Goal: Find specific page/section: Find specific page/section

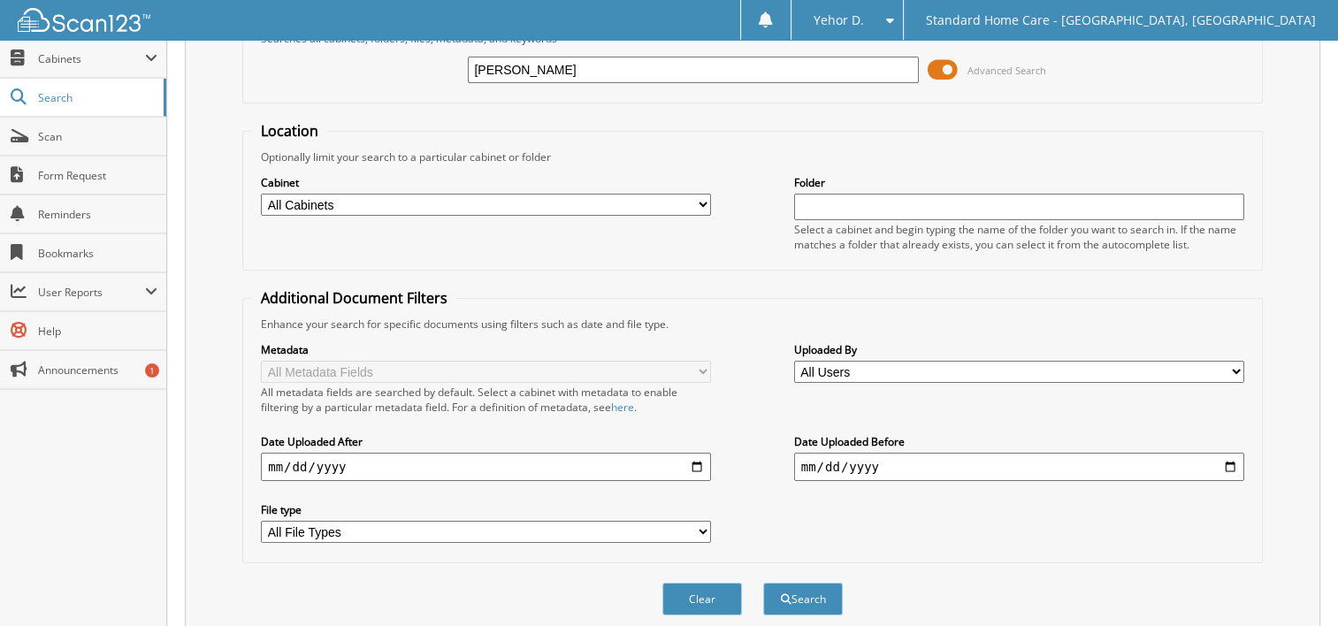
scroll to position [160, 0]
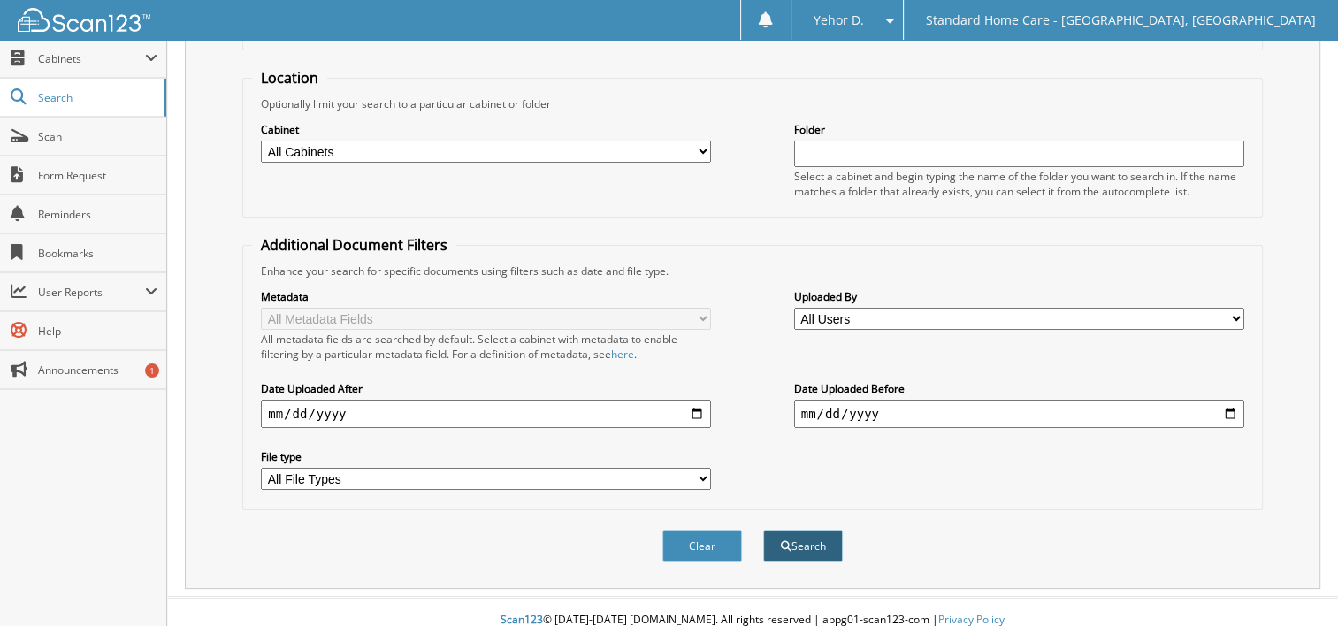
type input "[PERSON_NAME]"
click at [828, 530] on button "Search" at bounding box center [803, 546] width 80 height 33
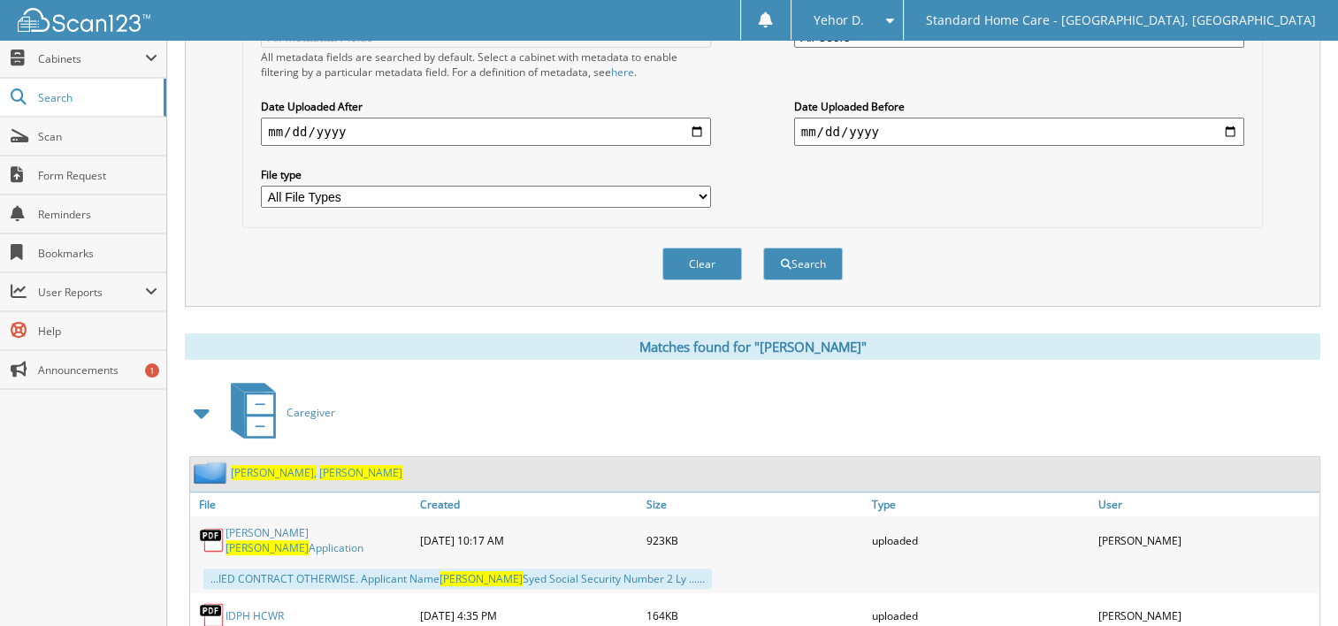
scroll to position [796, 0]
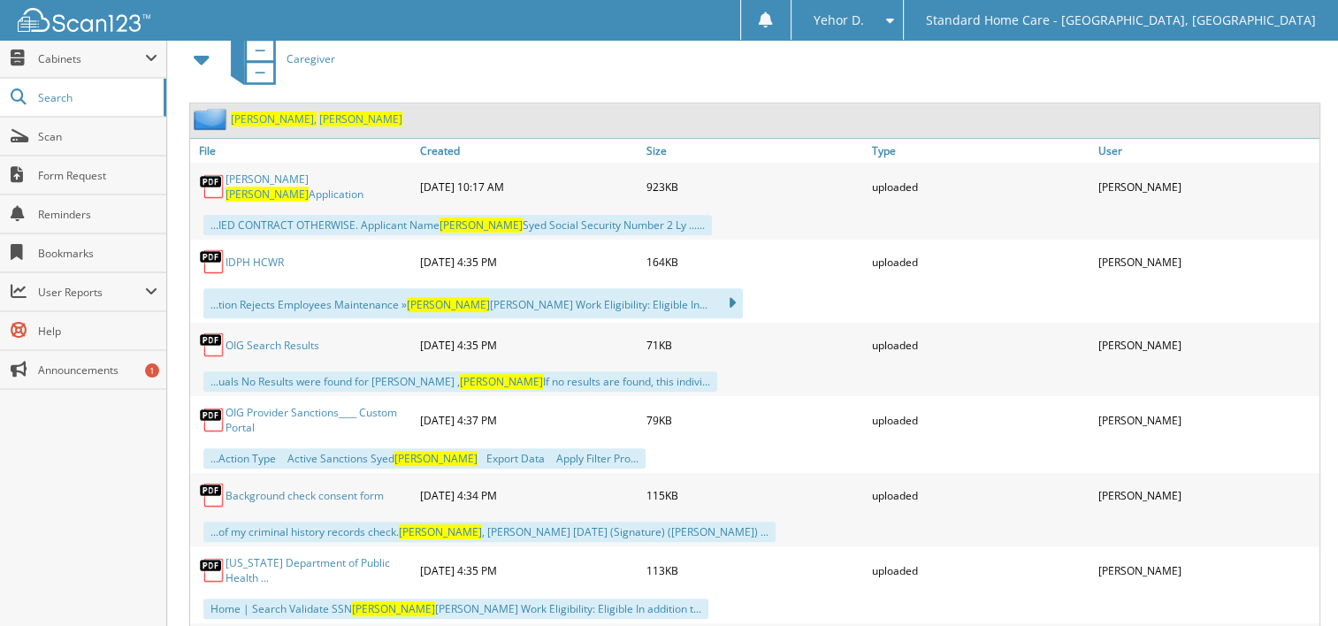
click at [319, 111] on span "Wasay" at bounding box center [360, 118] width 83 height 15
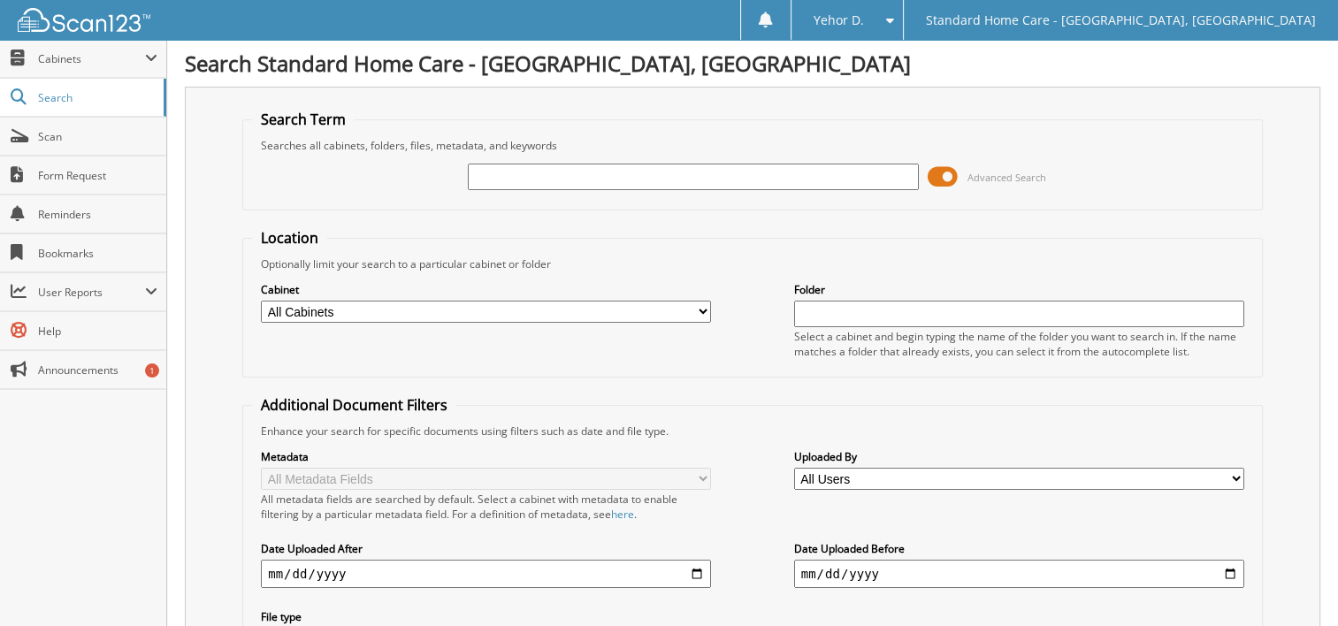
click at [500, 172] on input "text" at bounding box center [693, 177] width 450 height 27
type input "[PERSON_NAME]"
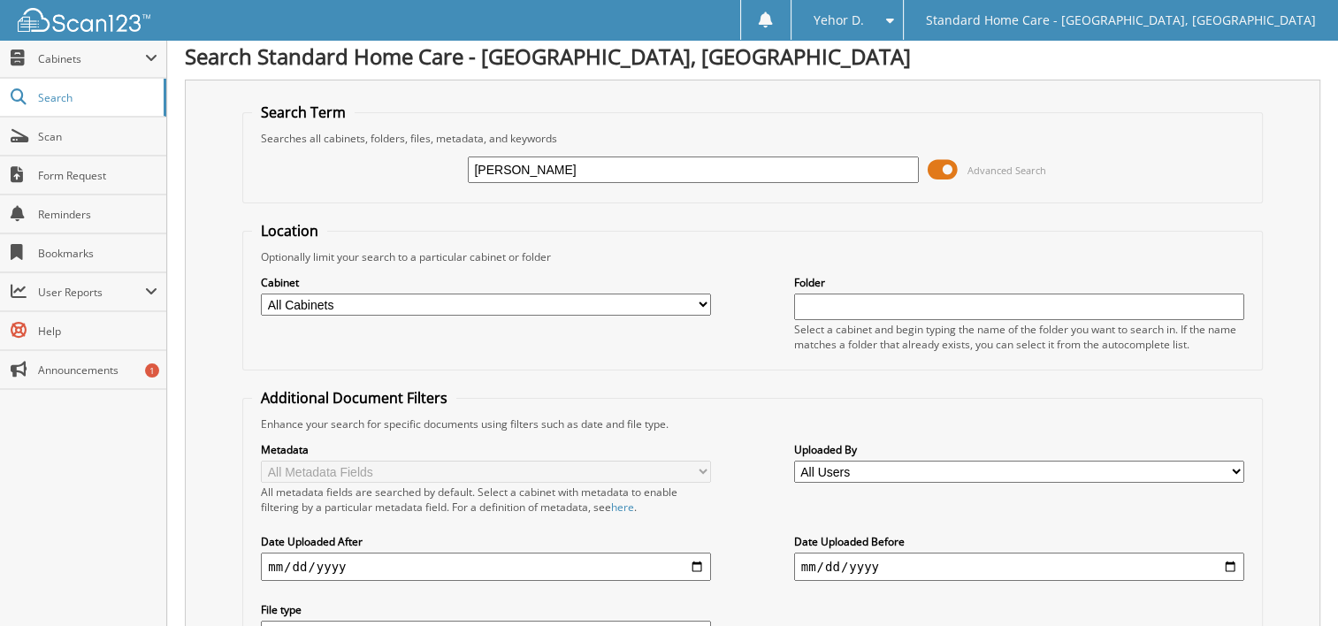
scroll to position [344, 0]
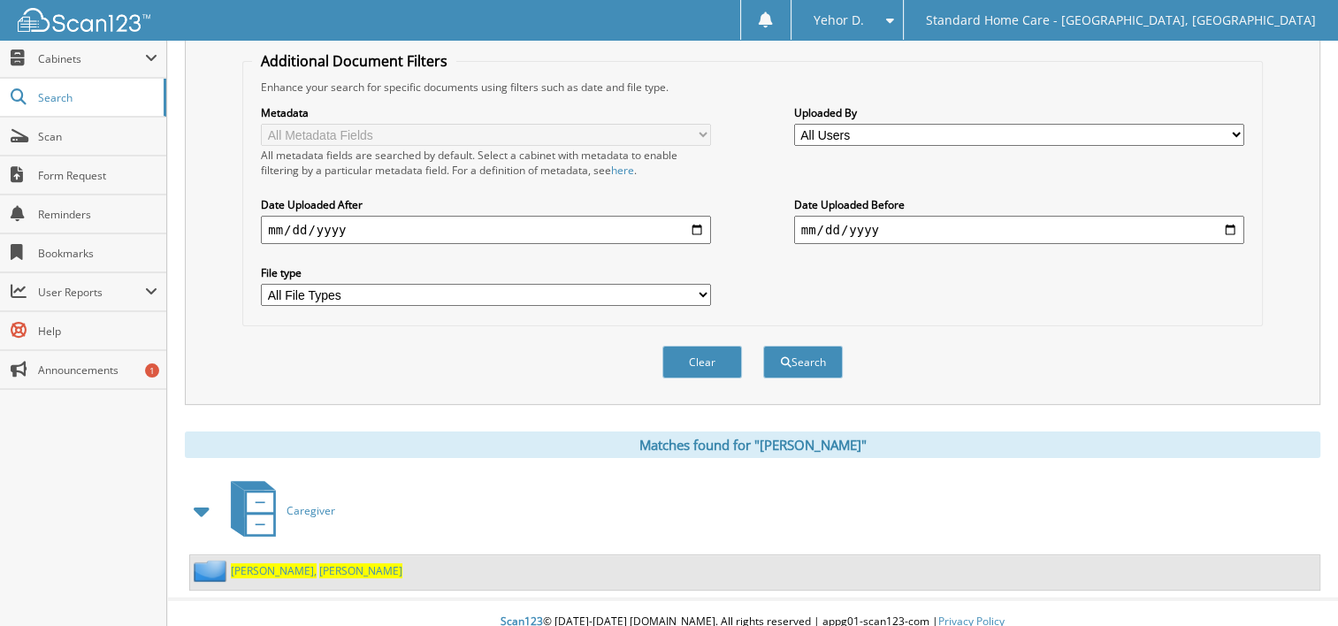
click at [252, 563] on span "Esparza," at bounding box center [274, 570] width 86 height 15
